Goal: Task Accomplishment & Management: Use online tool/utility

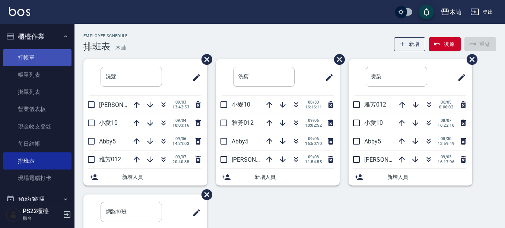
click at [35, 52] on link "打帳單" at bounding box center [37, 57] width 69 height 17
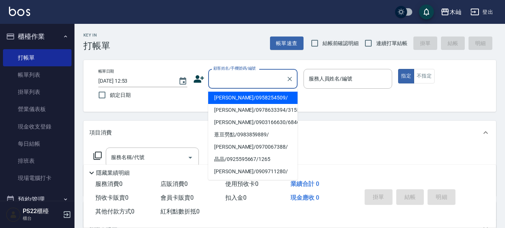
click at [239, 81] on input "顧客姓名/手機號碼/編號" at bounding box center [248, 78] width 72 height 13
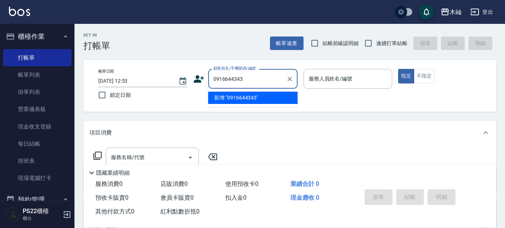
type input "0916644343"
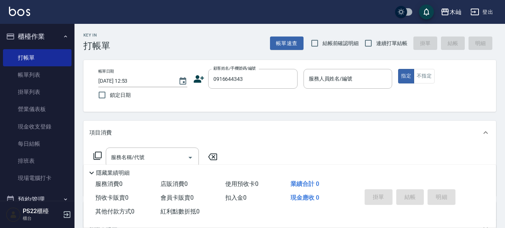
click at [199, 85] on div "顧客姓名/手機號碼/編號 0916644343 顧客姓名/手機號碼/編號" at bounding box center [245, 79] width 104 height 20
click at [198, 81] on icon at bounding box center [199, 78] width 10 height 7
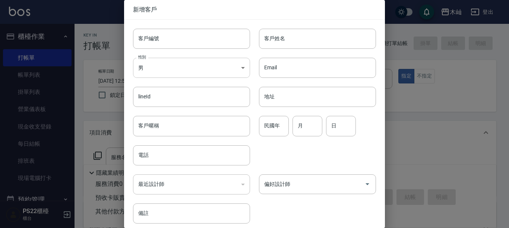
type input "0916644343"
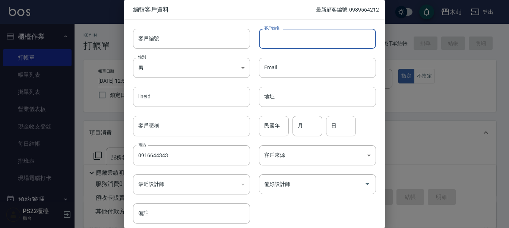
click at [298, 39] on input "客戶姓名" at bounding box center [317, 39] width 117 height 20
type input "5"
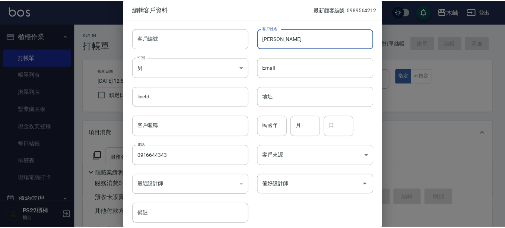
scroll to position [30, 0]
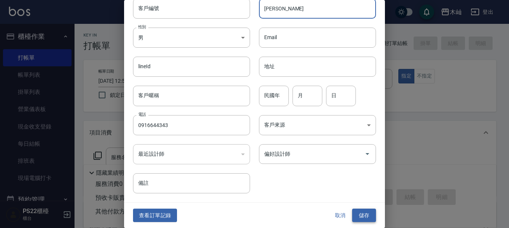
type input "[PERSON_NAME]"
click at [363, 215] on button "儲存" at bounding box center [364, 216] width 24 height 14
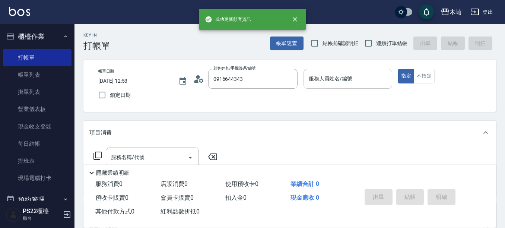
click at [334, 85] on input "服務人員姓名/編號" at bounding box center [348, 78] width 82 height 13
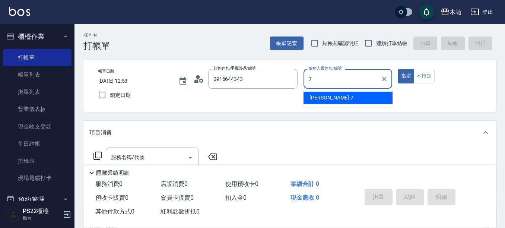
type input "[PERSON_NAME]-7"
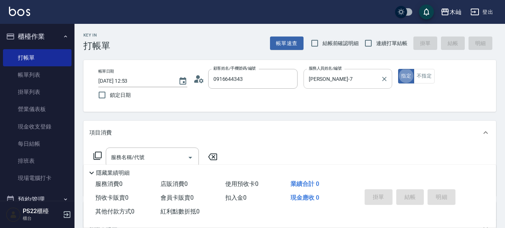
type button "true"
click at [428, 74] on button "不指定" at bounding box center [424, 76] width 21 height 15
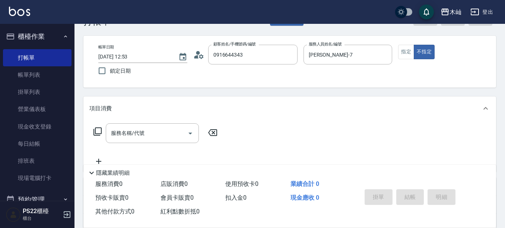
scroll to position [37, 0]
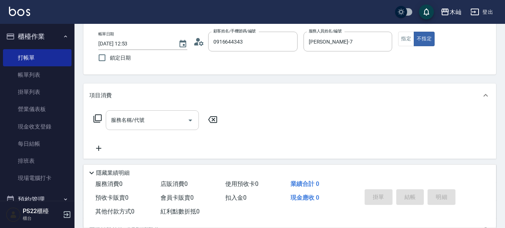
click at [161, 117] on input "服務名稱/代號" at bounding box center [146, 120] width 75 height 13
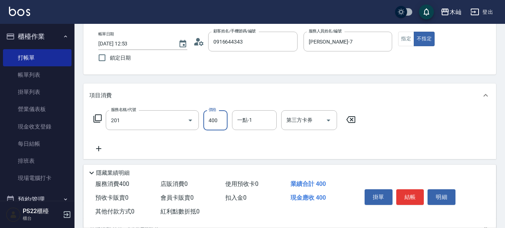
type input "洗剪(201)"
type input "600"
click at [422, 198] on button "結帳" at bounding box center [411, 197] width 28 height 16
